Goal: Task Accomplishment & Management: Use online tool/utility

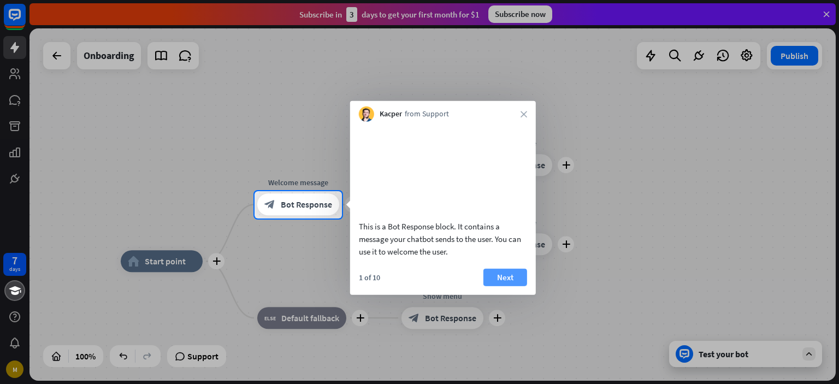
click at [503, 286] on button "Next" at bounding box center [505, 276] width 44 height 17
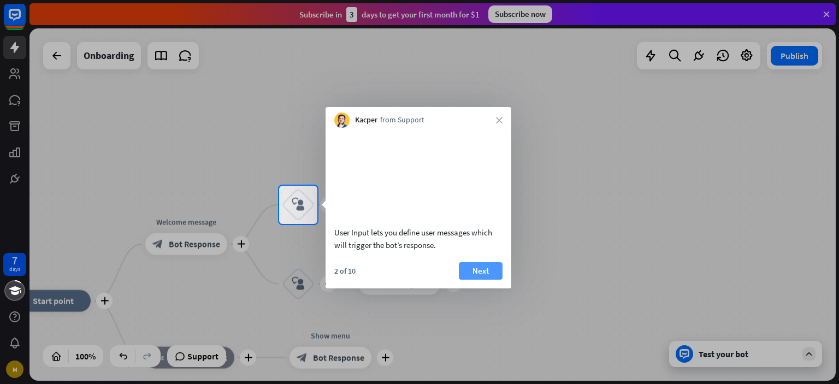
click at [493, 280] on button "Next" at bounding box center [481, 270] width 44 height 17
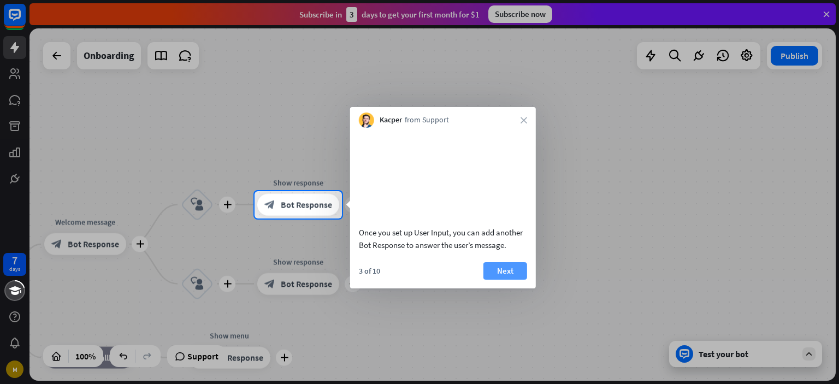
click at [503, 280] on button "Next" at bounding box center [505, 270] width 44 height 17
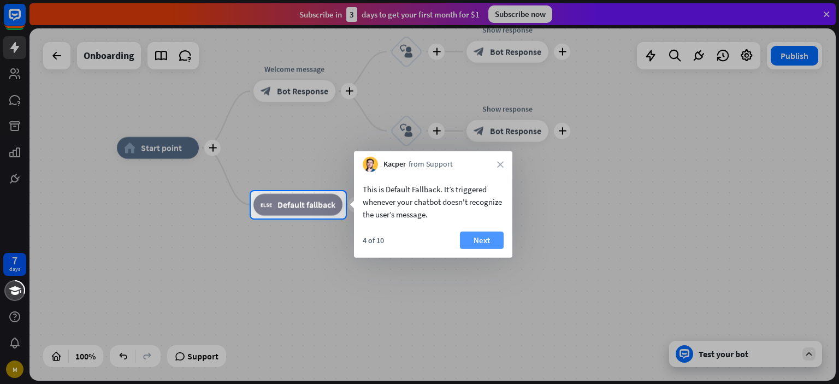
click at [484, 239] on button "Next" at bounding box center [482, 239] width 44 height 17
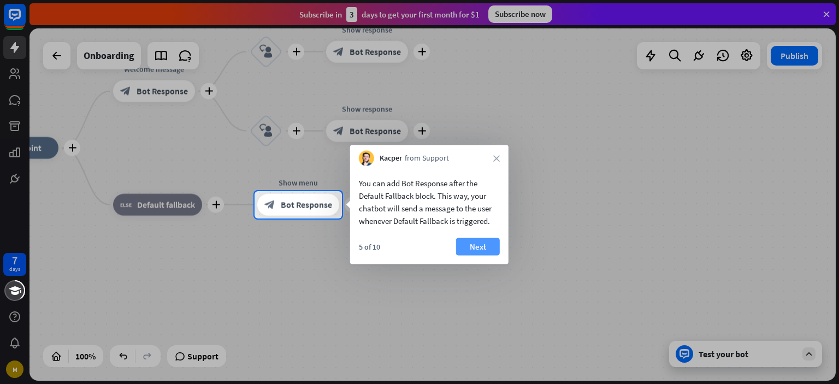
click at [483, 248] on button "Next" at bounding box center [478, 246] width 44 height 17
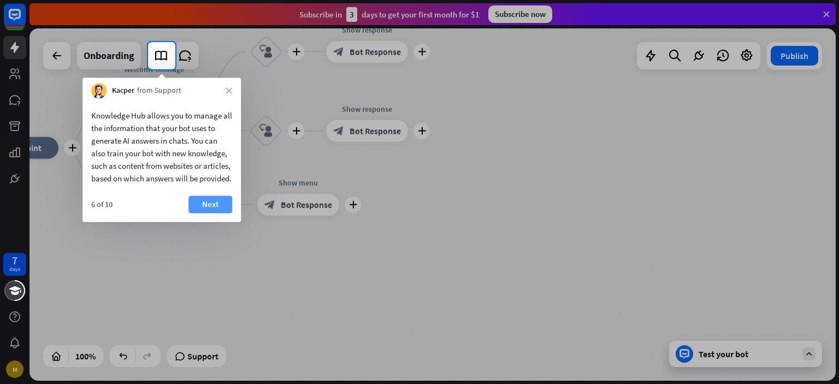
click at [203, 213] on button "Next" at bounding box center [210, 203] width 44 height 17
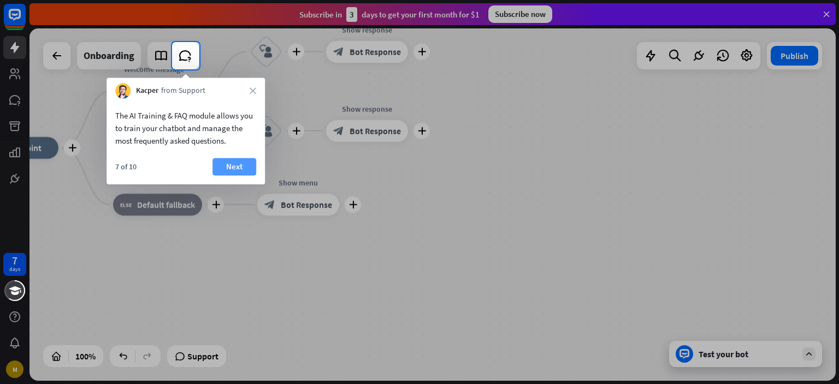
click at [227, 172] on button "Next" at bounding box center [234, 166] width 44 height 17
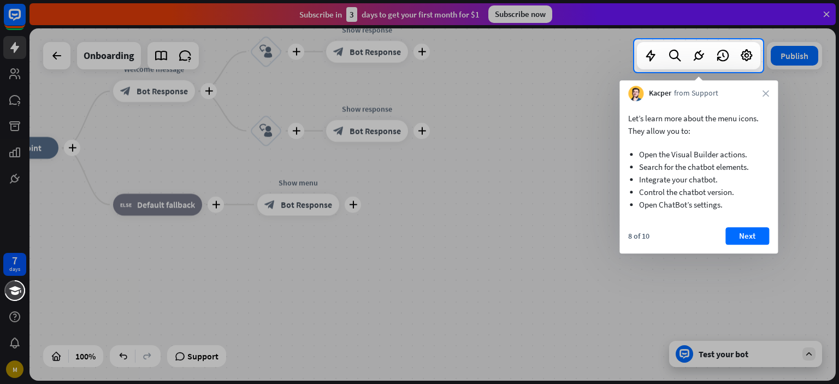
drag, startPoint x: 754, startPoint y: 216, endPoint x: 788, endPoint y: 281, distance: 73.5
click at [788, 281] on body "7 days M close Product Help First steps Get started with ChatBot Help Center Fo…" at bounding box center [419, 192] width 839 height 384
click at [756, 229] on button "Next" at bounding box center [747, 235] width 44 height 17
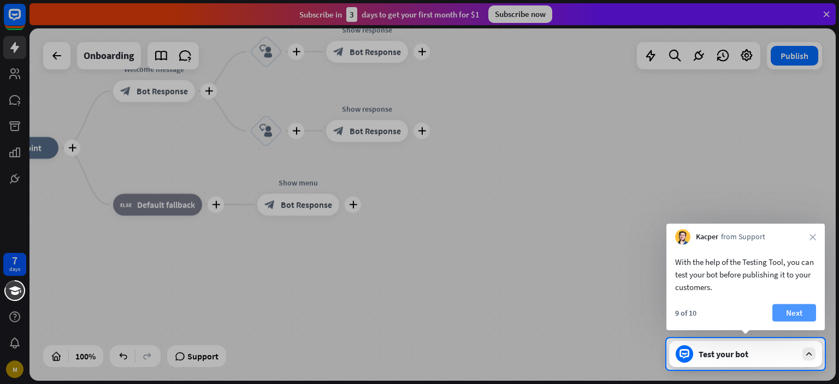
click at [789, 314] on button "Next" at bounding box center [794, 312] width 44 height 17
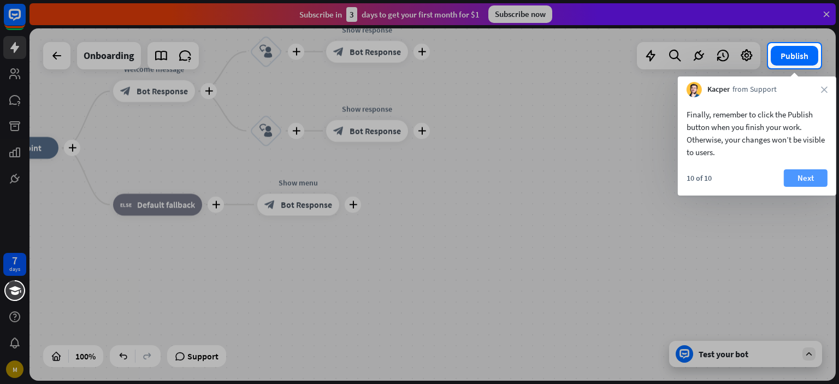
click at [806, 177] on button "Next" at bounding box center [805, 177] width 44 height 17
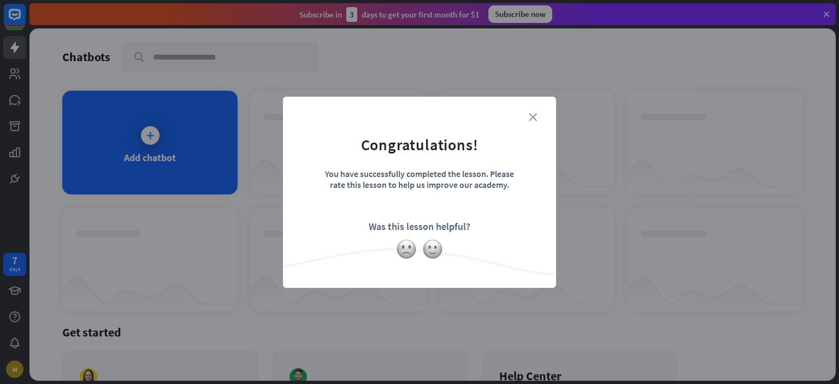
click at [535, 115] on icon "close" at bounding box center [532, 117] width 8 height 8
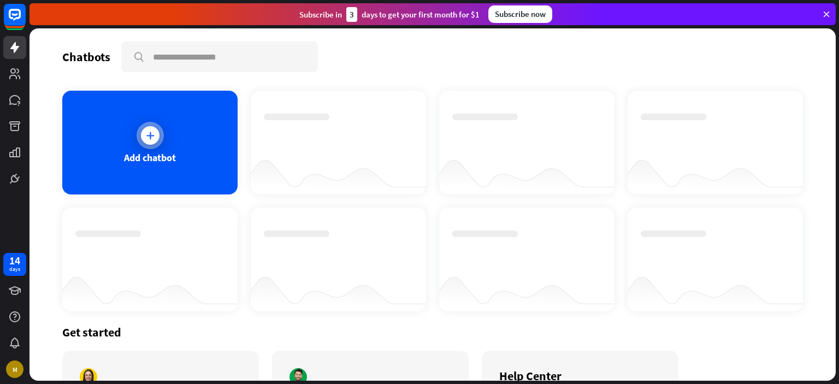
click at [183, 154] on div "Add chatbot" at bounding box center [149, 143] width 175 height 104
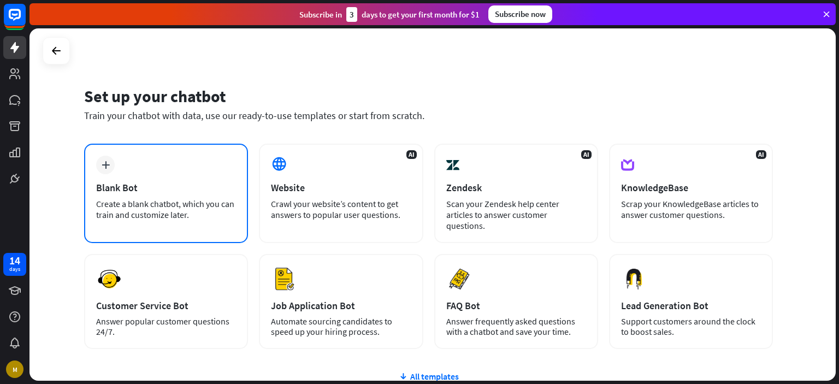
click at [191, 195] on div "plus Blank Bot Create a blank chatbot, which you can train and customize later." at bounding box center [166, 193] width 164 height 99
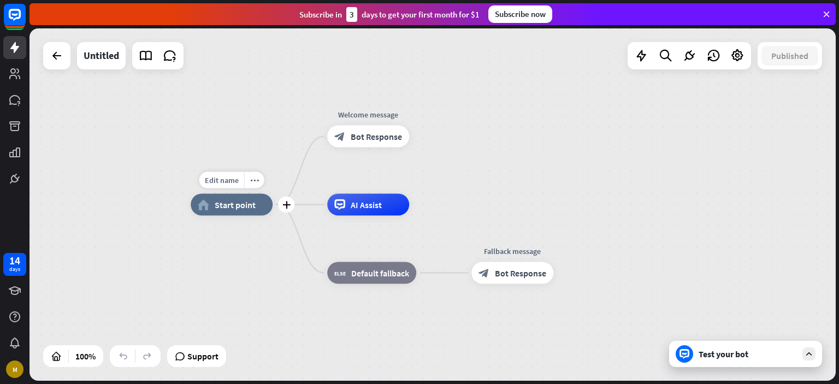
click at [245, 213] on div "home_2 Start point" at bounding box center [232, 205] width 82 height 22
click at [373, 137] on span "Bot Response" at bounding box center [375, 136] width 51 height 11
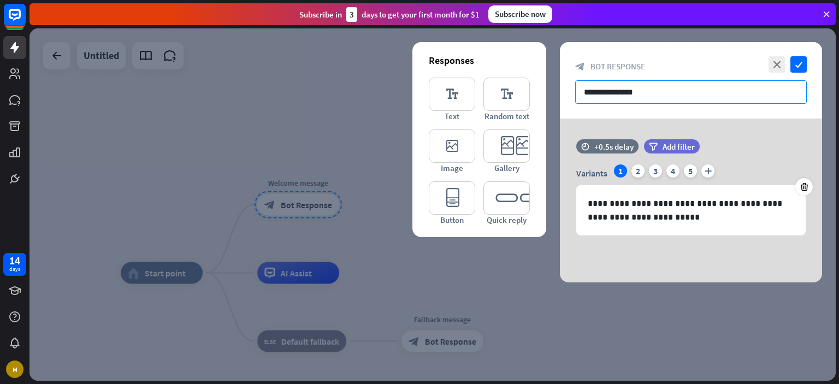
click at [649, 93] on input "**********" at bounding box center [690, 91] width 231 height 23
drag, startPoint x: 661, startPoint y: 93, endPoint x: 545, endPoint y: 94, distance: 115.7
click at [560, 94] on div "**********" at bounding box center [691, 162] width 262 height 240
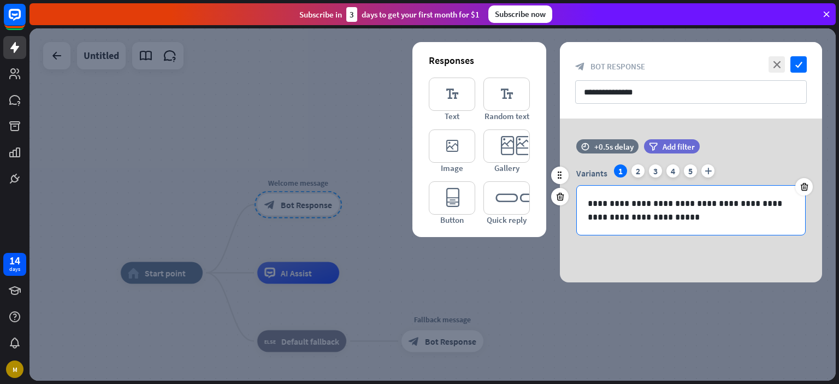
click at [664, 218] on p "**********" at bounding box center [690, 210] width 206 height 27
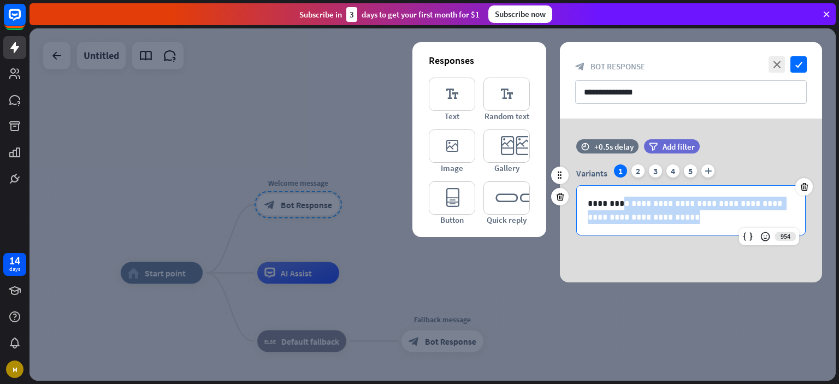
drag, startPoint x: 664, startPoint y: 218, endPoint x: 624, endPoint y: 207, distance: 41.5
click at [624, 207] on p "**********" at bounding box center [690, 210] width 206 height 27
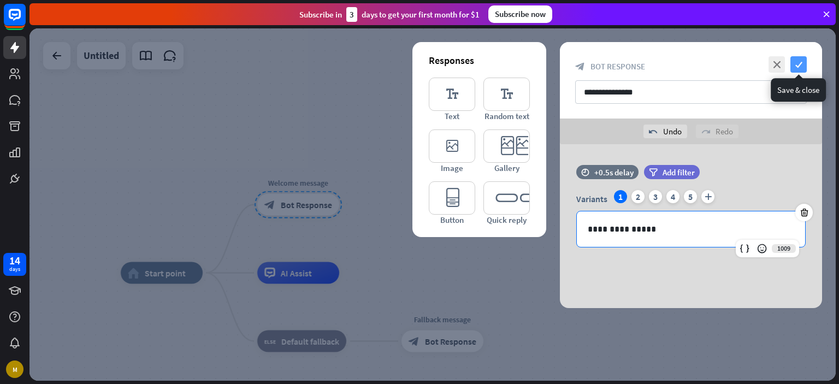
click at [804, 60] on icon "check" at bounding box center [798, 64] width 16 height 16
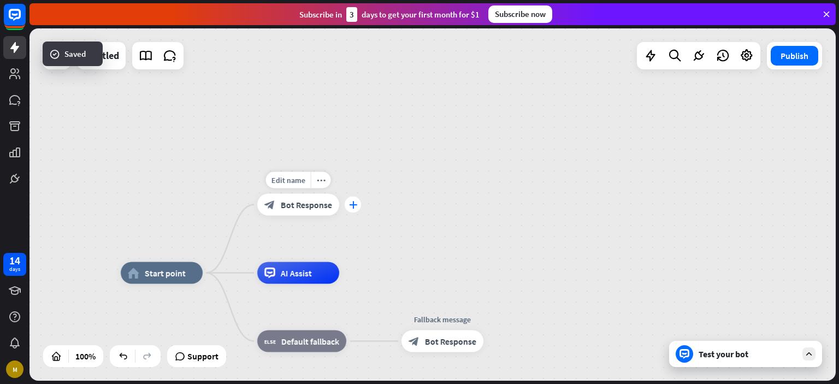
click at [349, 204] on icon "plus" at bounding box center [353, 205] width 8 height 8
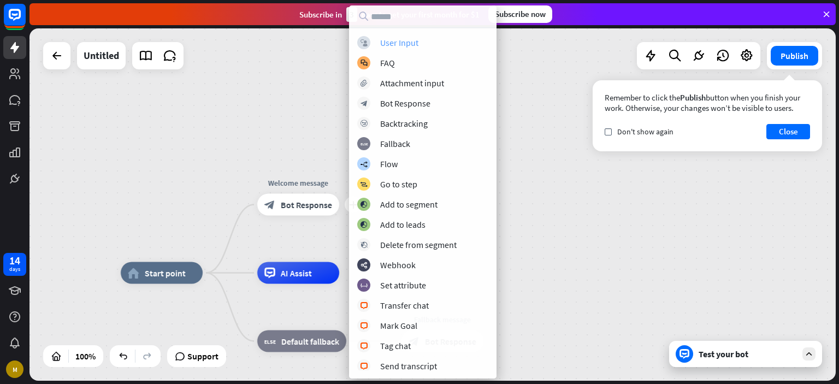
click at [406, 42] on div "User Input" at bounding box center [399, 42] width 38 height 11
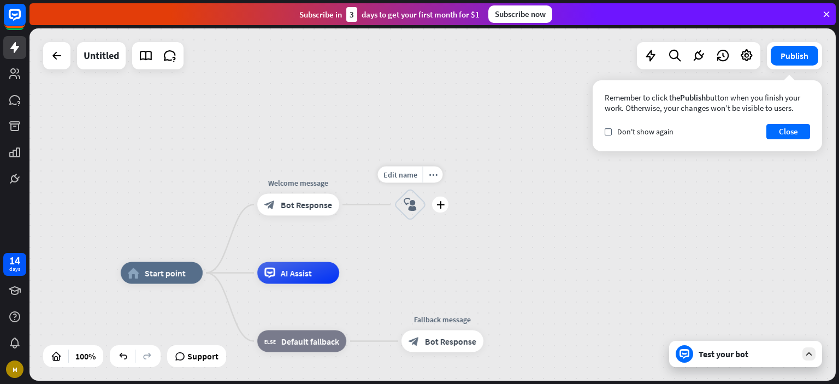
click at [417, 207] on div "block_user_input" at bounding box center [410, 204] width 33 height 33
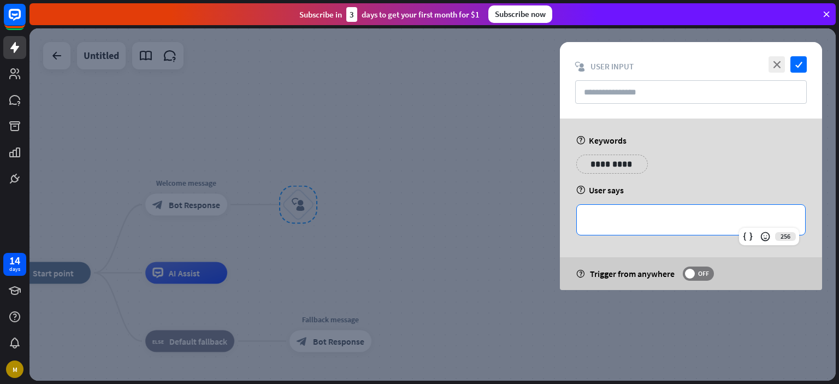
click at [656, 222] on p "**********" at bounding box center [690, 220] width 206 height 14
click at [614, 90] on input "text" at bounding box center [690, 91] width 231 height 23
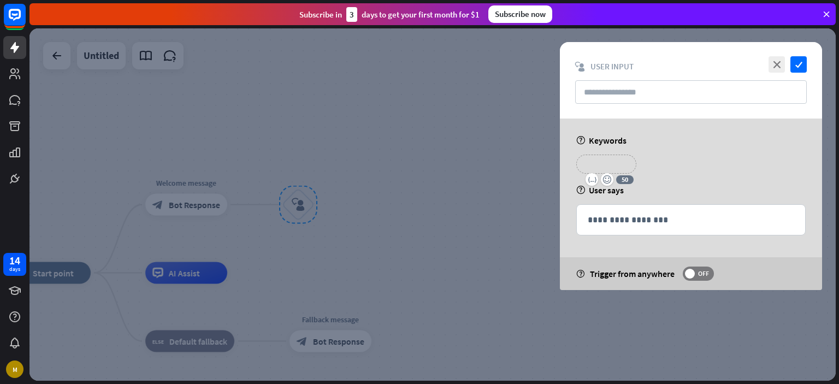
click at [594, 163] on p "**********" at bounding box center [606, 164] width 44 height 14
click at [670, 158] on div "**********" at bounding box center [691, 167] width 236 height 27
click at [780, 67] on icon "close" at bounding box center [776, 64] width 16 height 16
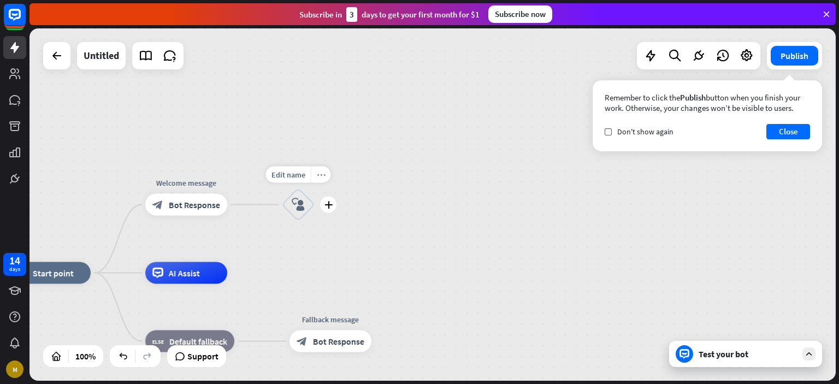
click at [322, 179] on div "more_horiz" at bounding box center [321, 174] width 20 height 16
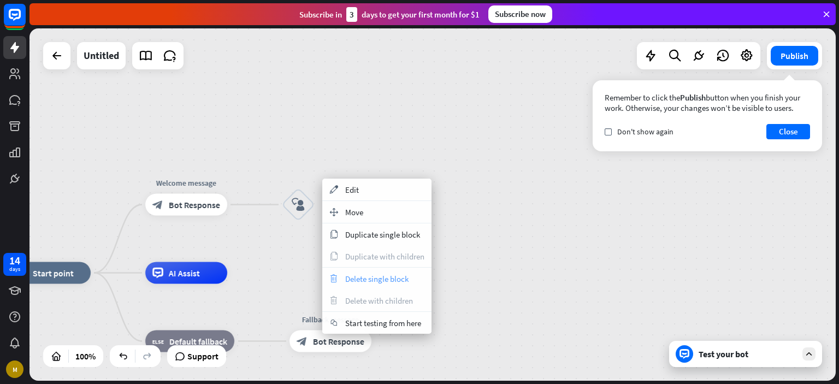
click at [375, 273] on span "Delete single block" at bounding box center [376, 278] width 63 height 10
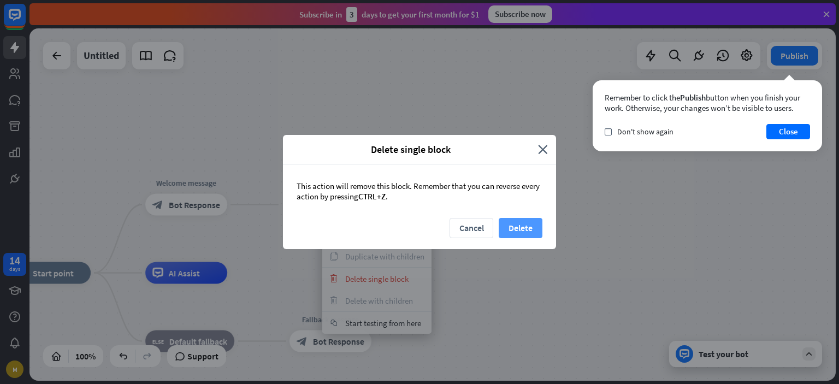
click at [519, 224] on button "Delete" at bounding box center [520, 228] width 44 height 20
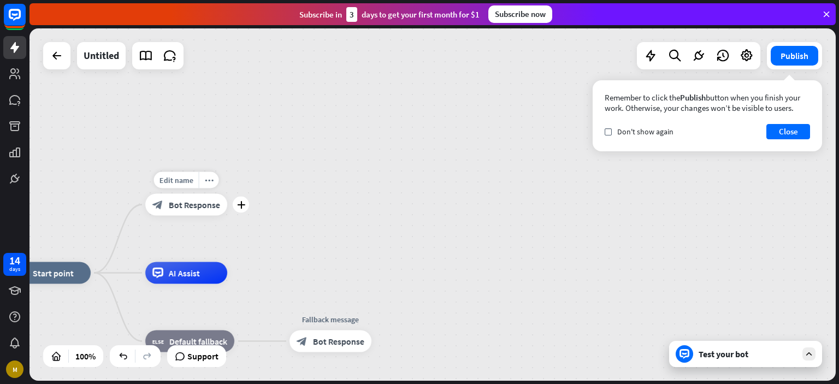
click at [219, 203] on div "block_bot_response Bot Response" at bounding box center [186, 205] width 82 height 22
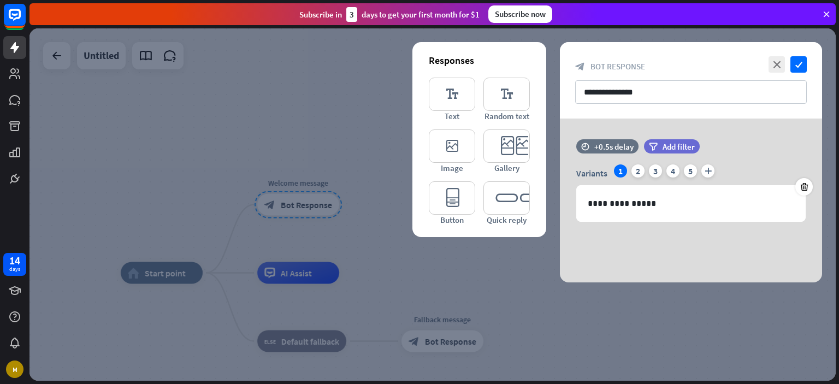
click at [535, 261] on div at bounding box center [432, 204] width 806 height 352
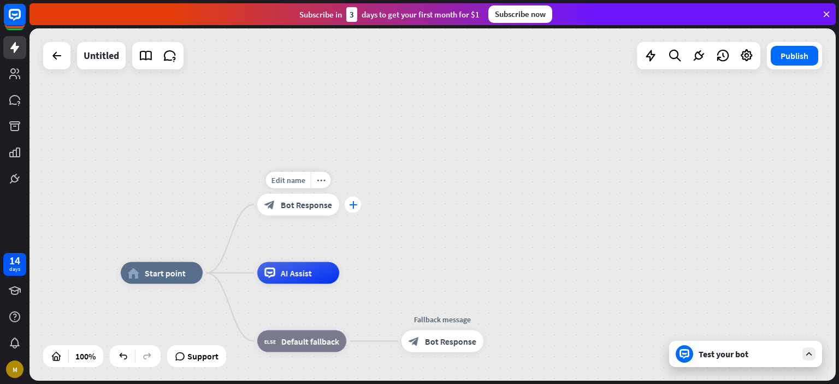
click at [356, 207] on div "plus" at bounding box center [352, 205] width 16 height 16
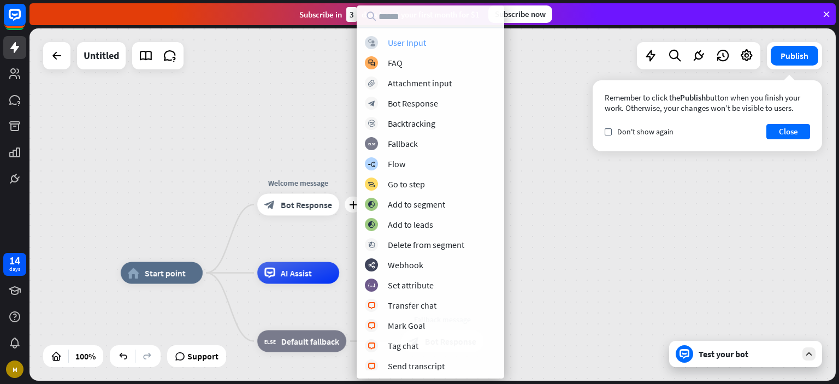
click at [399, 39] on div "User Input" at bounding box center [407, 42] width 38 height 11
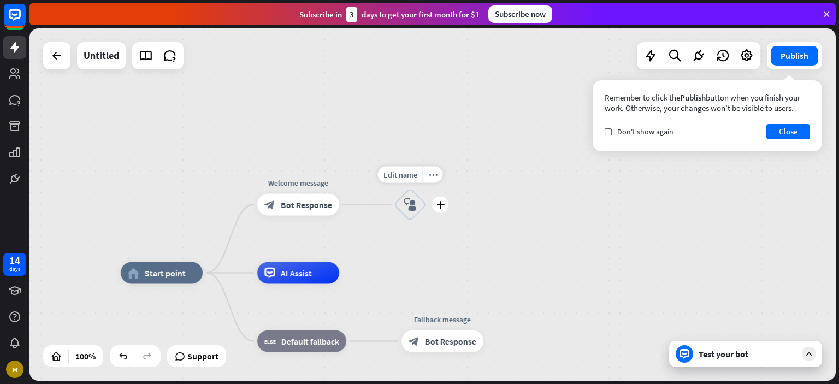
click at [415, 196] on div "block_user_input" at bounding box center [410, 204] width 33 height 33
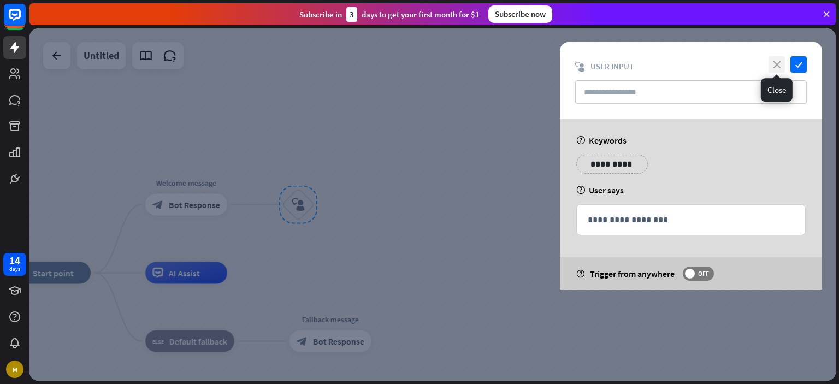
click at [778, 67] on icon "close" at bounding box center [776, 64] width 16 height 16
